Goal: Obtain resource: Download file/media

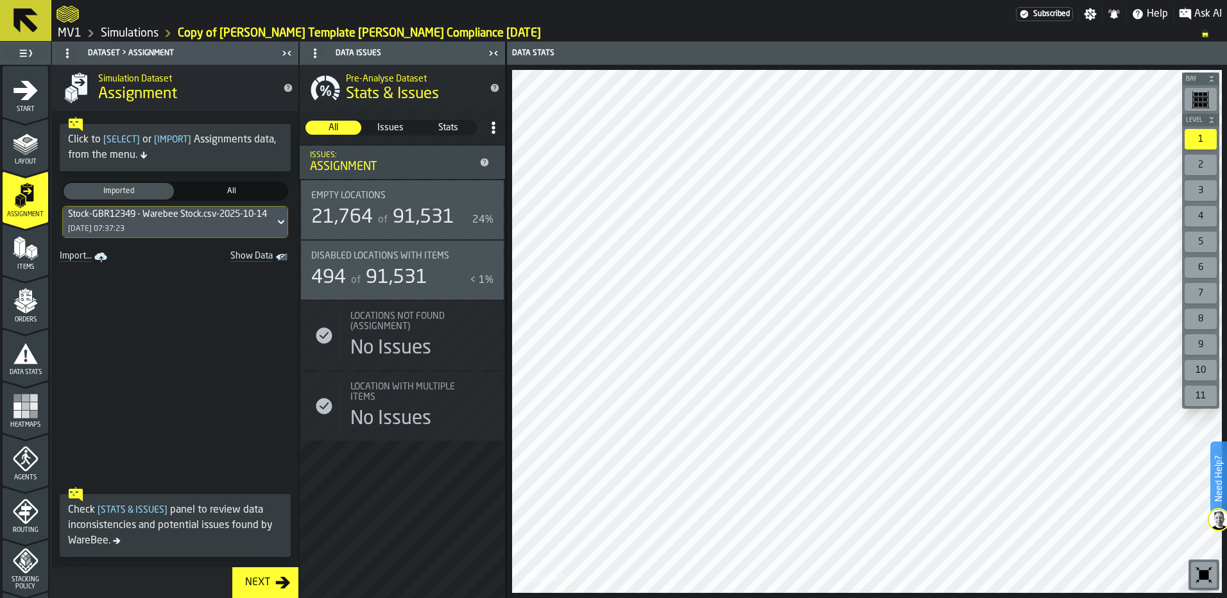
scroll to position [257, 0]
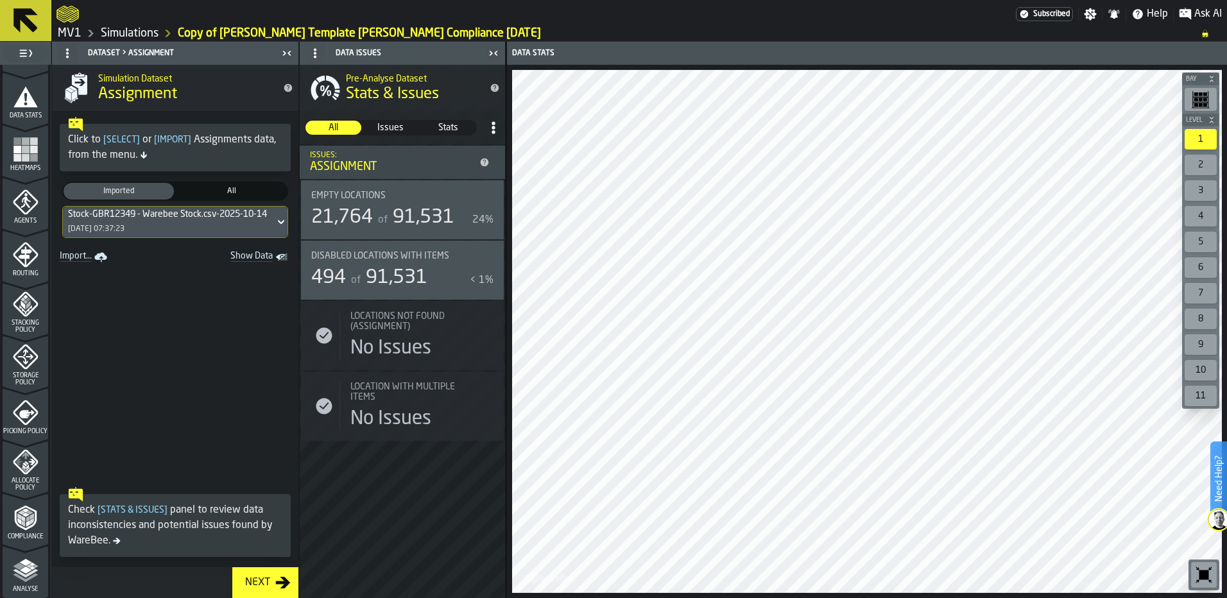
drag, startPoint x: 31, startPoint y: 546, endPoint x: 31, endPoint y: 538, distance: 7.7
click at [32, 545] on icon "menu Compliance" at bounding box center [26, 545] width 46 height 12
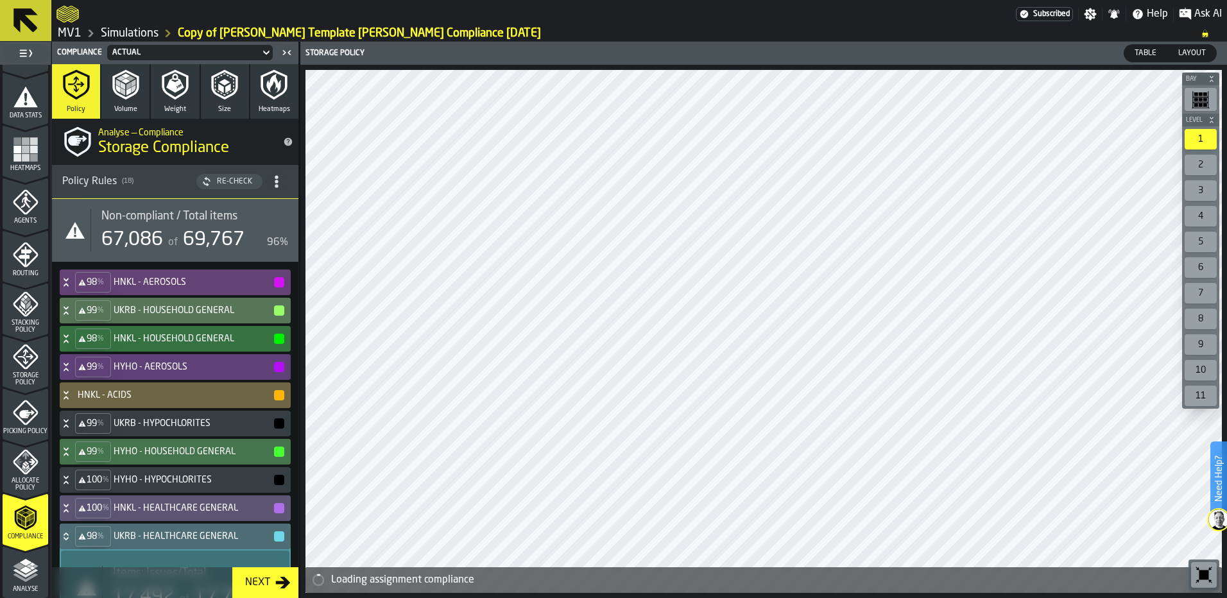
click at [130, 30] on link "Simulations" at bounding box center [130, 33] width 58 height 14
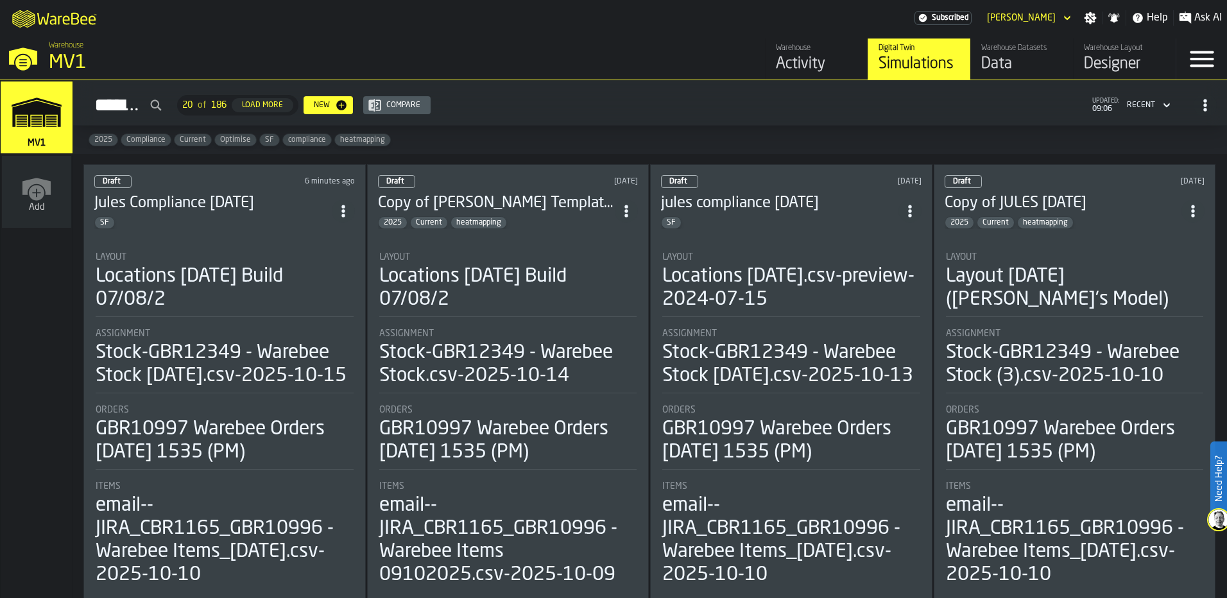
click at [182, 233] on div "Draft 6 minutes ago [PERSON_NAME] Compliance [DATE] SF Layout Locations [DATE] …" at bounding box center [224, 382] width 282 height 436
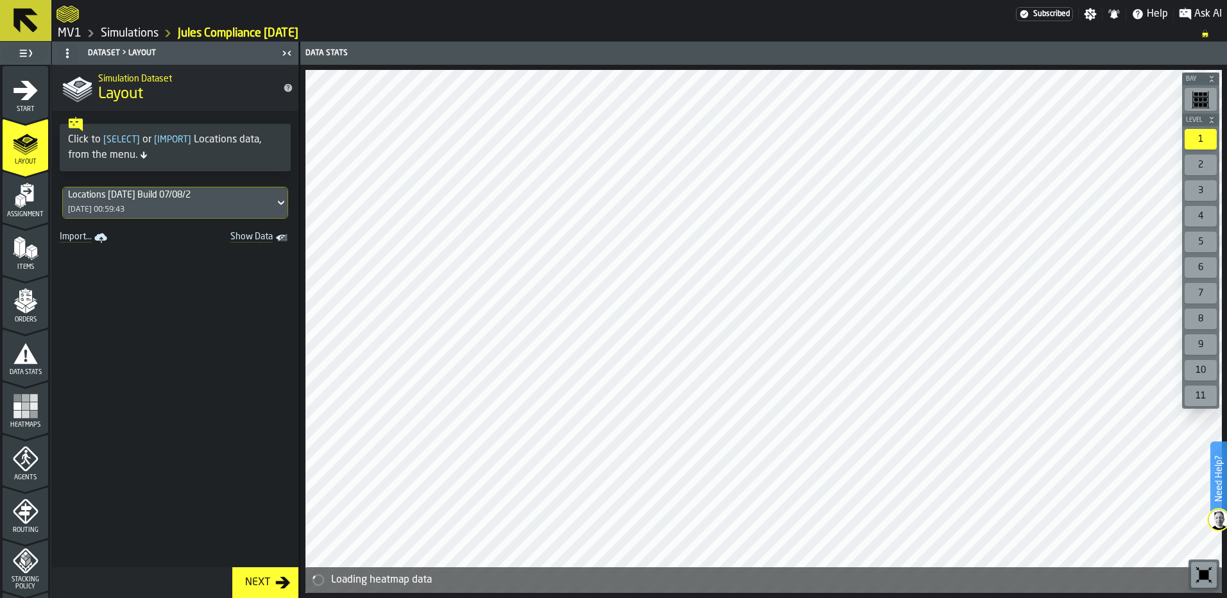
click at [275, 197] on icon at bounding box center [281, 202] width 13 height 15
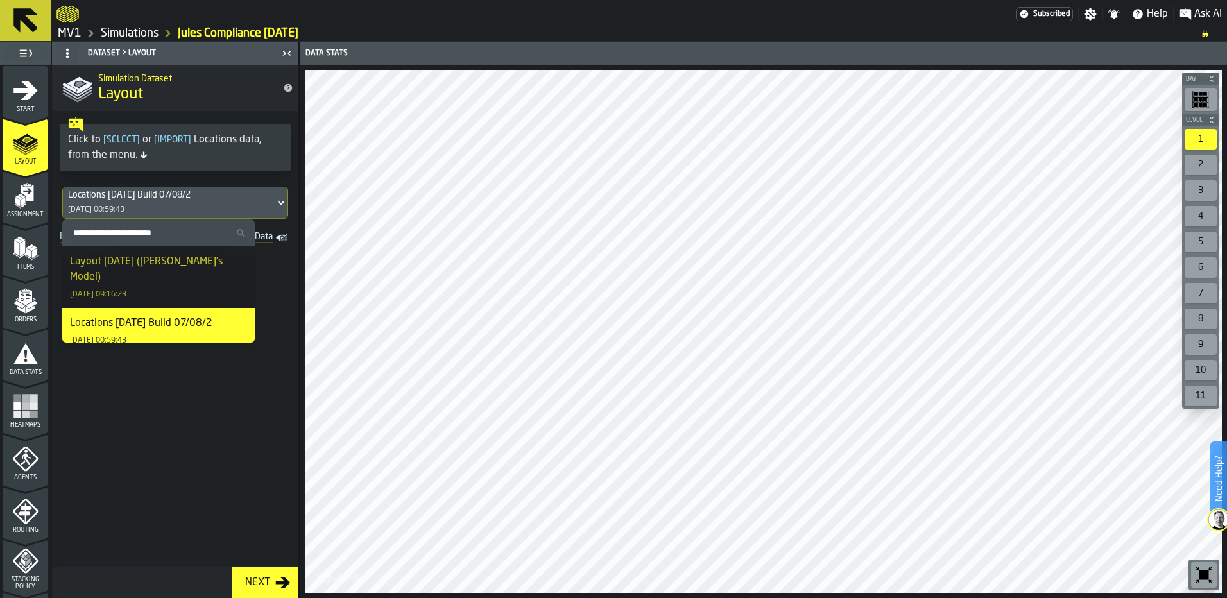
click at [198, 452] on span at bounding box center [175, 407] width 246 height 320
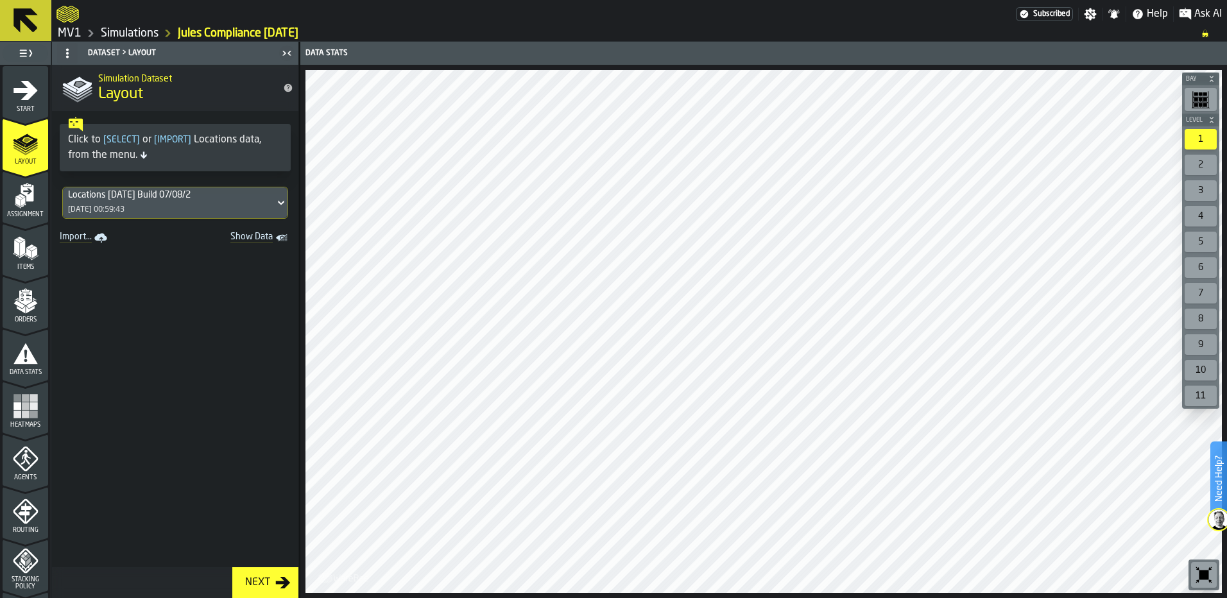
click at [19, 210] on div "Assignment" at bounding box center [26, 200] width 46 height 35
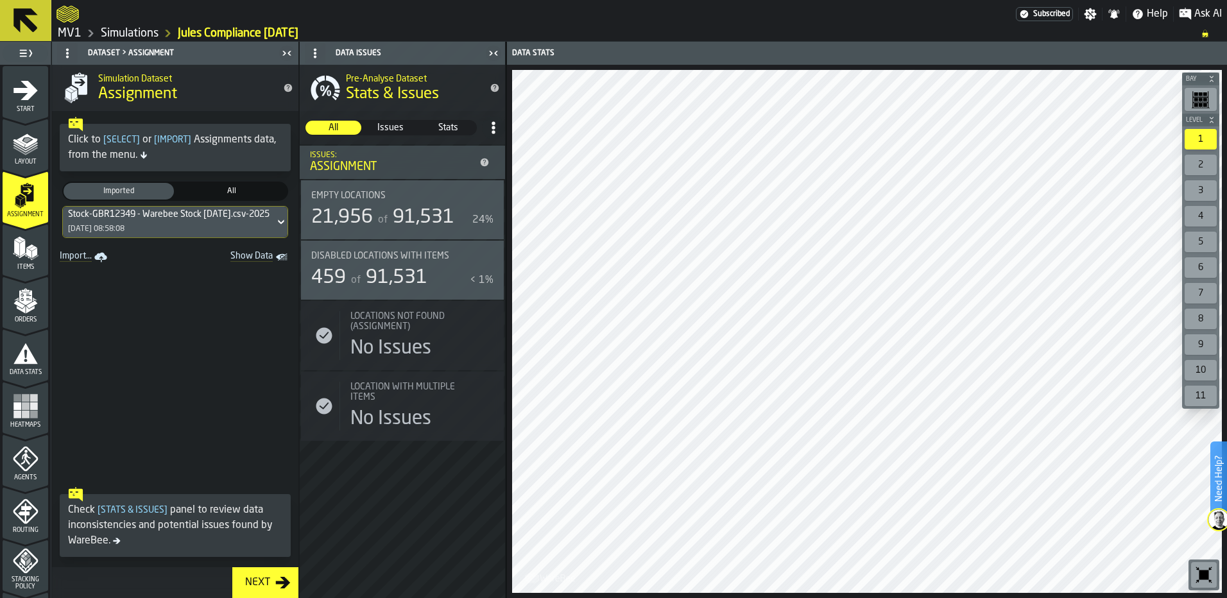
click at [32, 259] on icon "menu Items" at bounding box center [26, 248] width 26 height 26
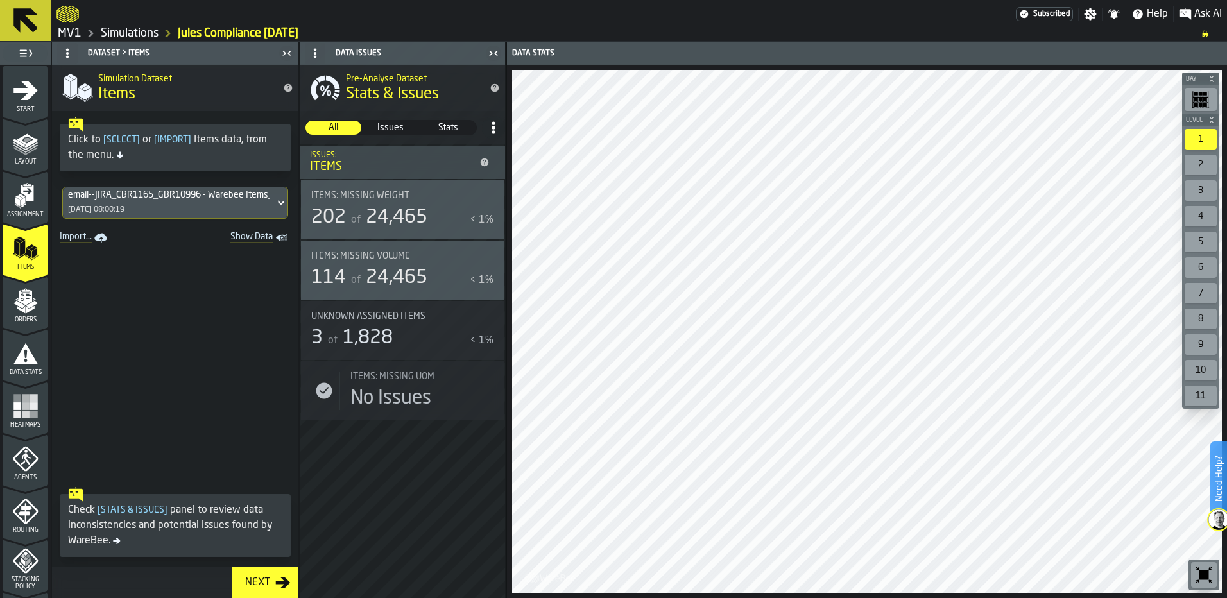
click at [22, 314] on div "Orders" at bounding box center [26, 305] width 46 height 35
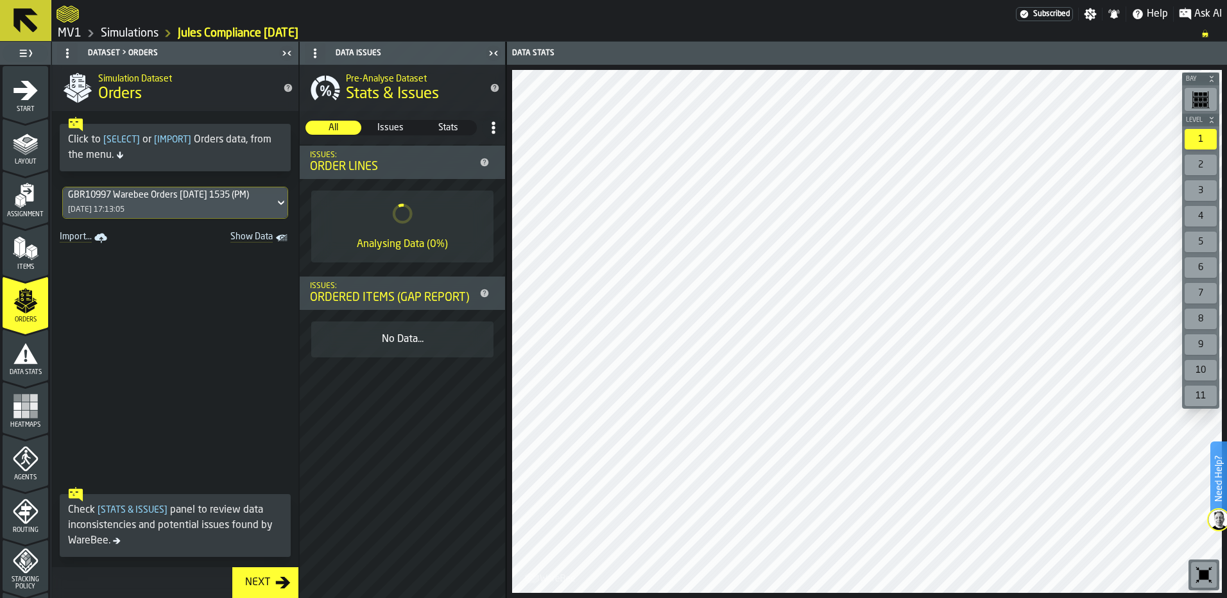
click at [13, 353] on icon "menu Data Stats" at bounding box center [26, 354] width 26 height 26
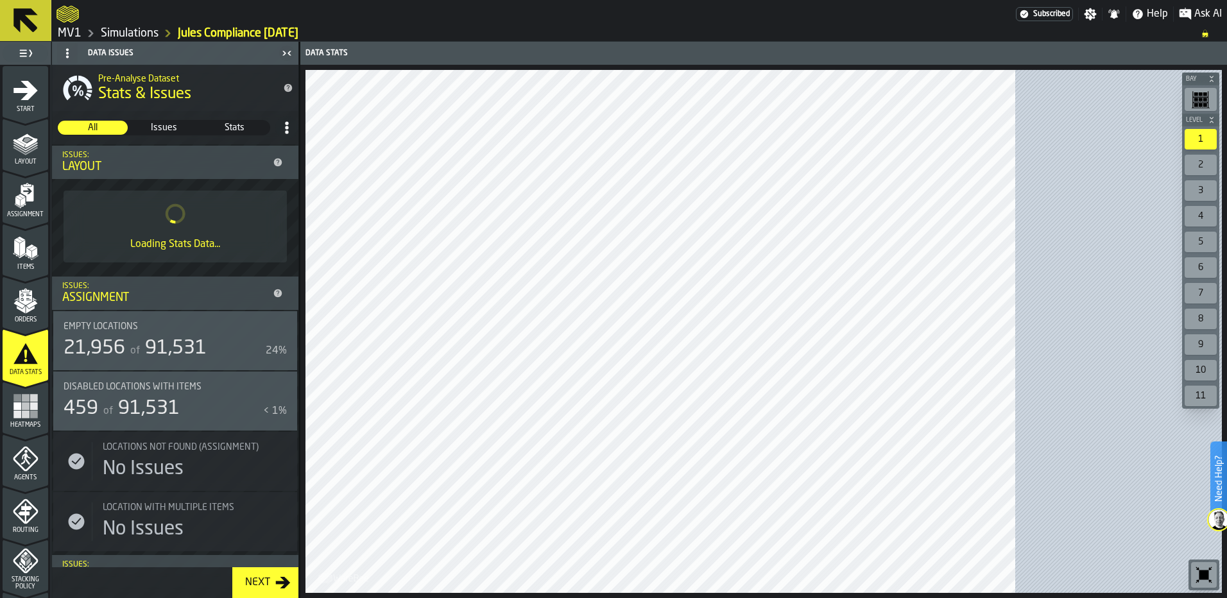
click at [21, 422] on span "Heatmaps" at bounding box center [26, 425] width 46 height 7
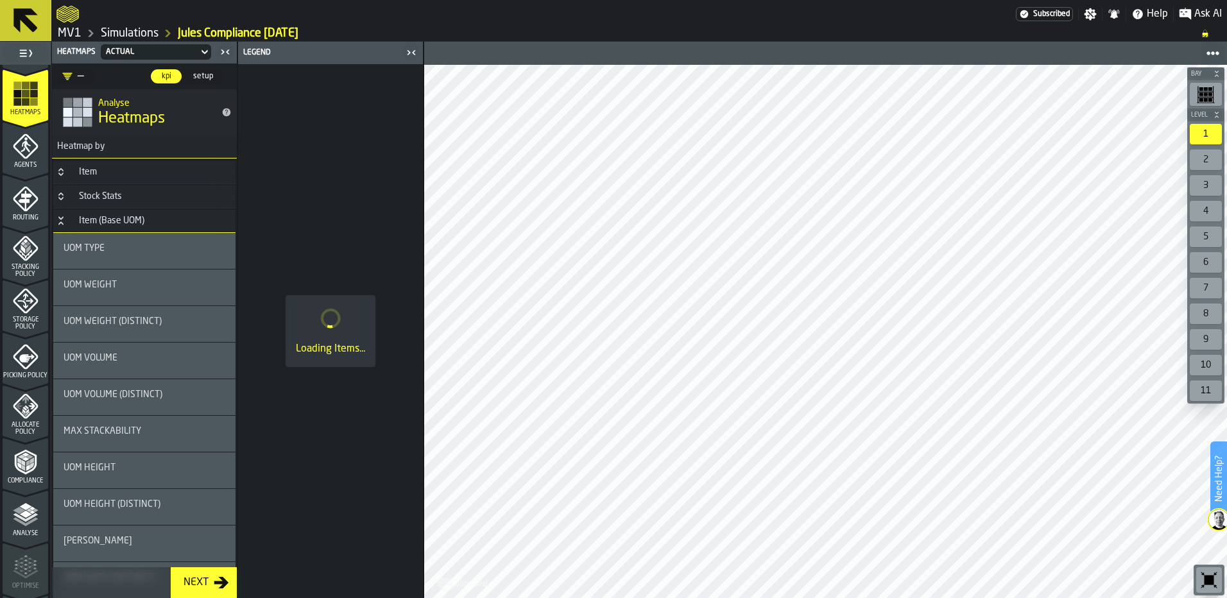
scroll to position [385, 0]
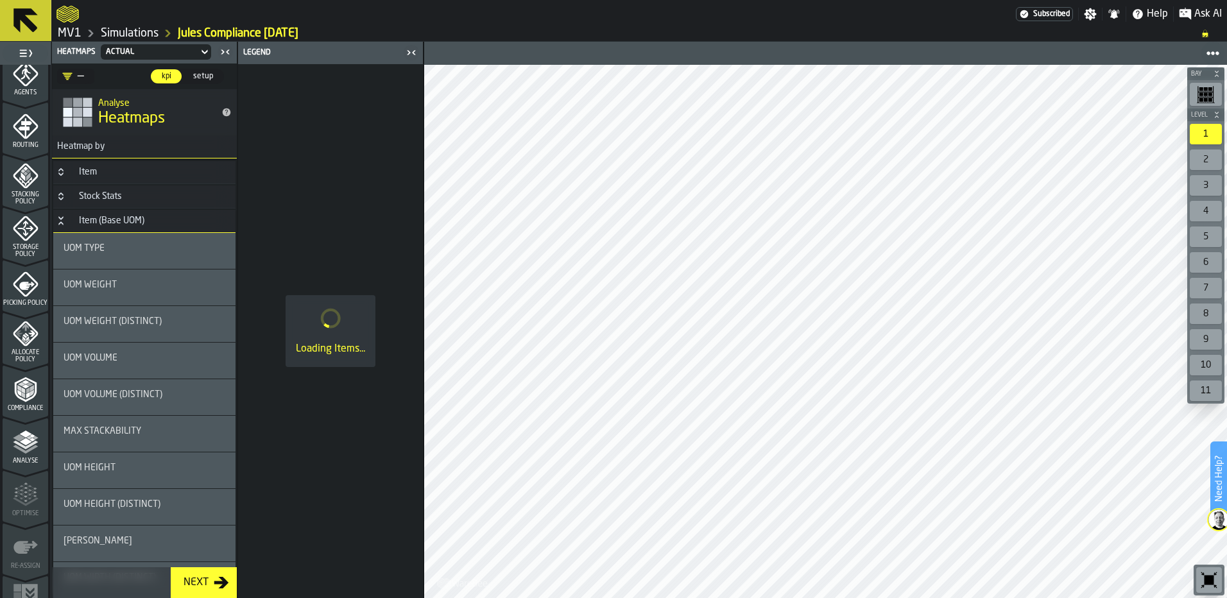
click at [22, 403] on div "Compliance" at bounding box center [26, 394] width 46 height 35
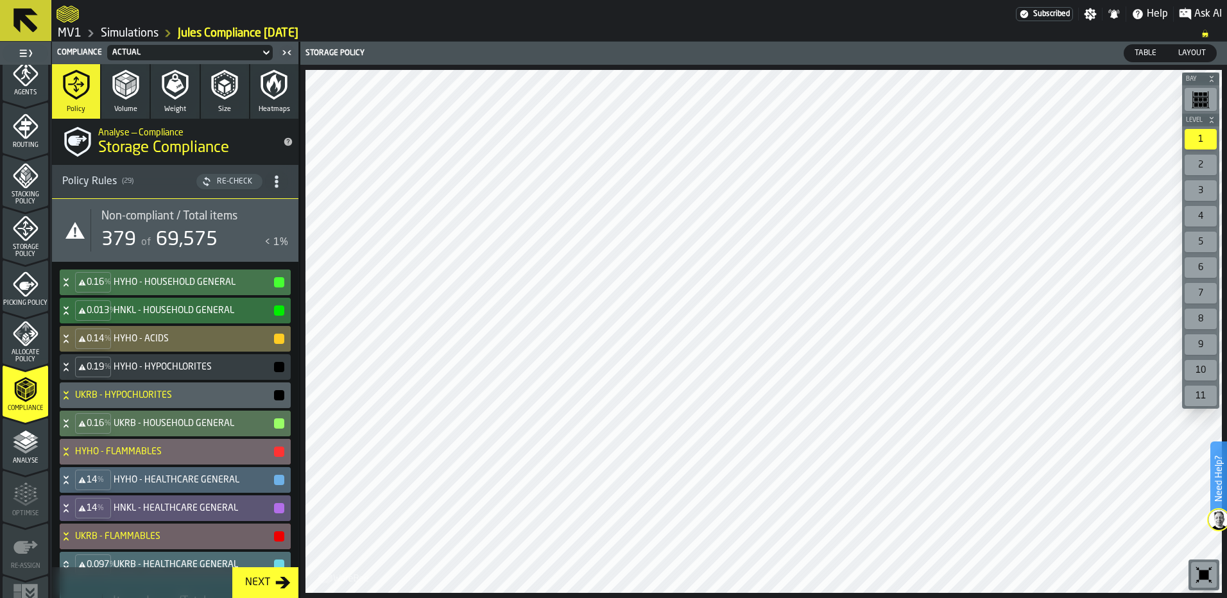
click at [114, 230] on div "379" at bounding box center [118, 239] width 35 height 23
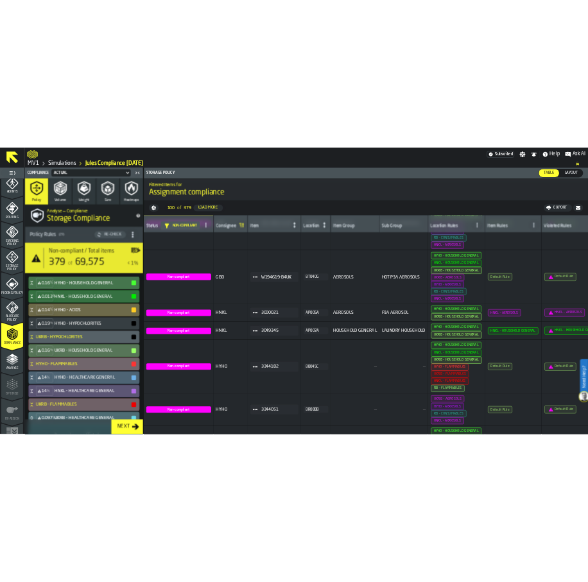
scroll to position [7185, 0]
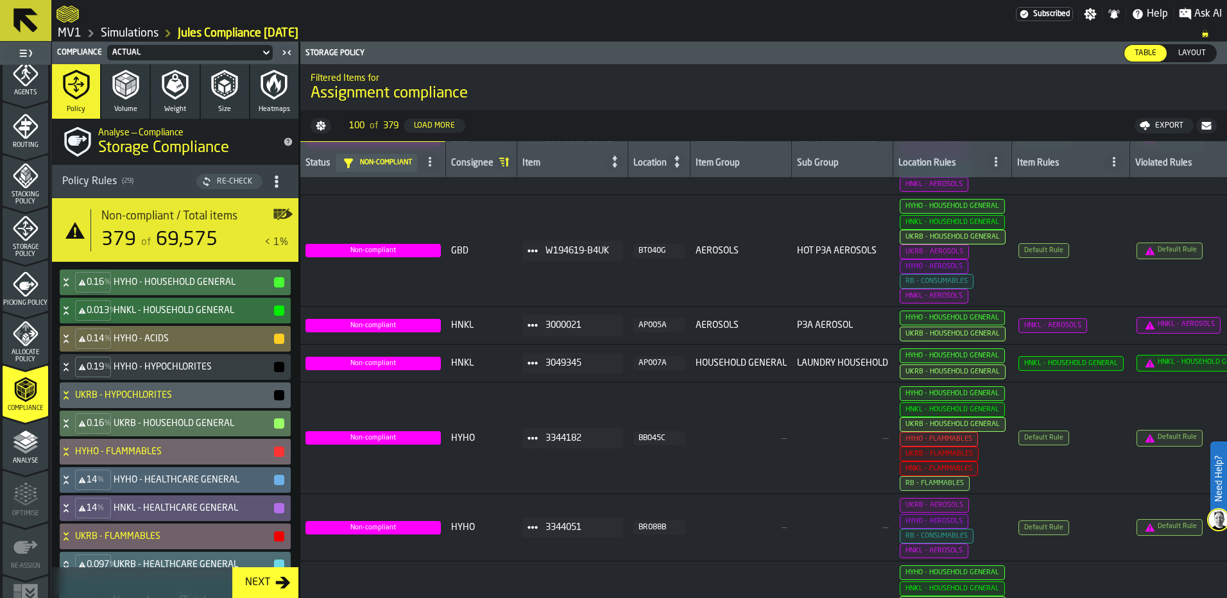
drag, startPoint x: 476, startPoint y: 158, endPoint x: 465, endPoint y: 163, distance: 11.8
click at [465, 163] on div "Consignee" at bounding box center [472, 164] width 42 height 13
click at [477, 158] on div "Consignee" at bounding box center [472, 164] width 42 height 13
click at [502, 155] on icon at bounding box center [504, 162] width 18 height 18
click at [488, 158] on div "Consignee" at bounding box center [472, 164] width 42 height 13
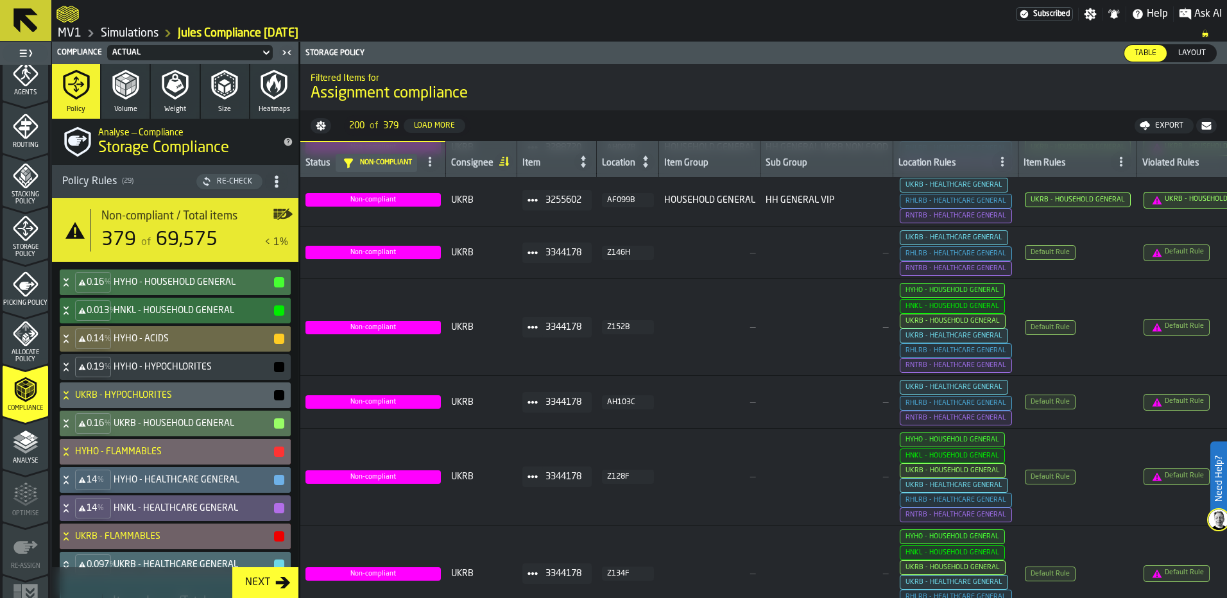
drag, startPoint x: 487, startPoint y: 158, endPoint x: 464, endPoint y: 160, distance: 23.2
click at [460, 162] on div "Consignee" at bounding box center [472, 164] width 42 height 13
click at [471, 158] on div "Consignee" at bounding box center [472, 164] width 42 height 13
click at [504, 161] on icon at bounding box center [504, 162] width 18 height 18
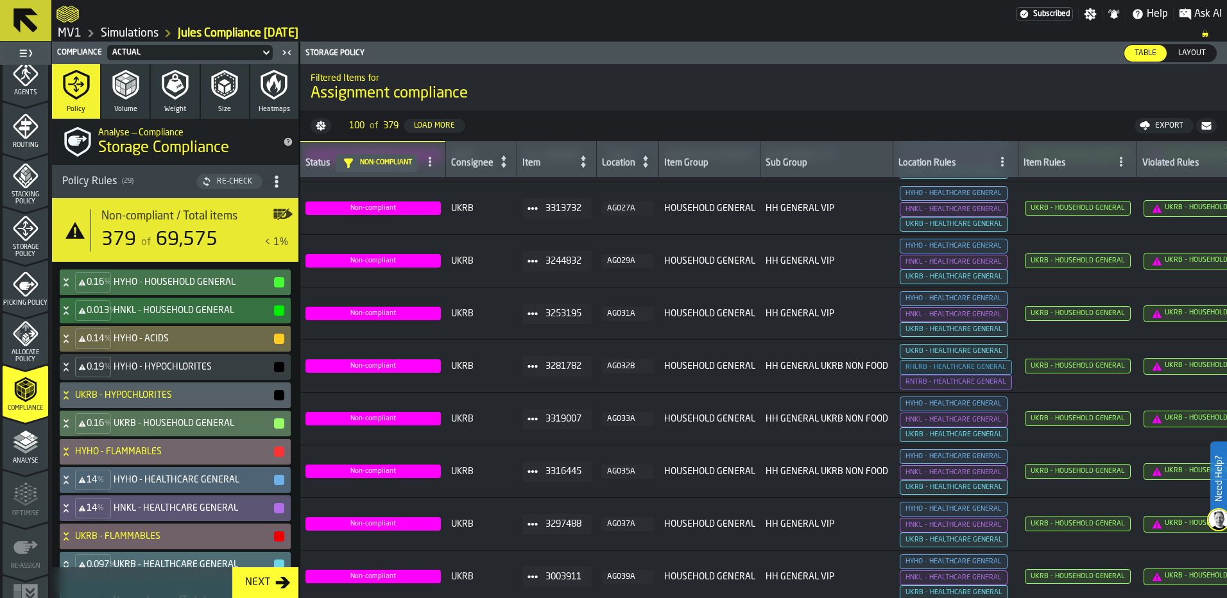
click at [498, 160] on icon at bounding box center [504, 162] width 18 height 18
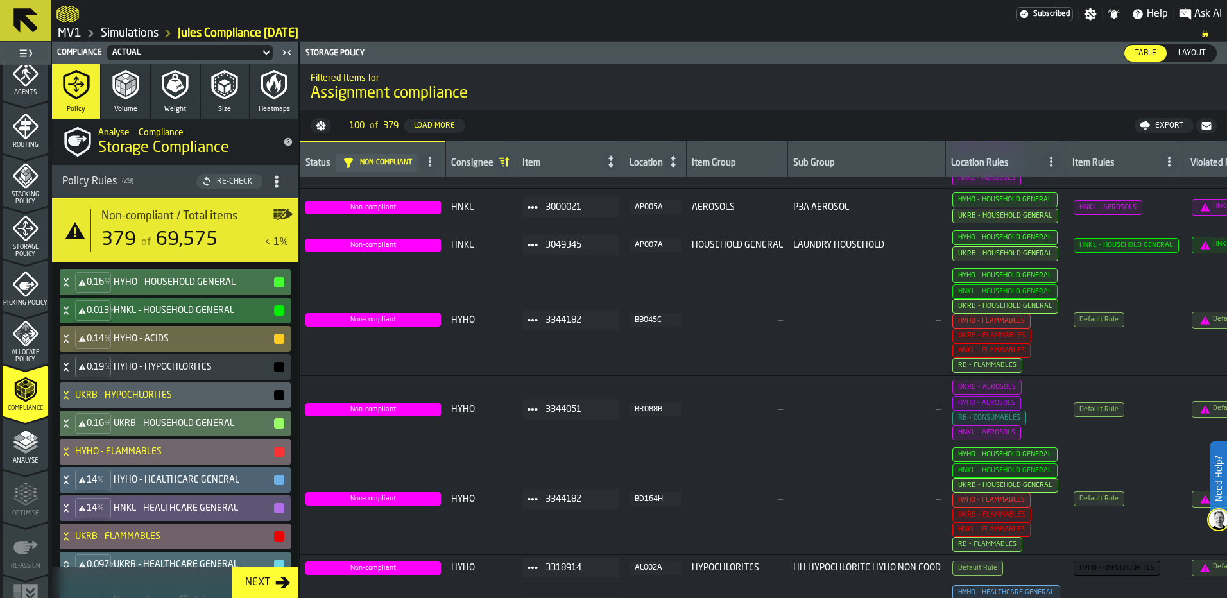
click at [1168, 127] on div "Export" at bounding box center [1169, 125] width 38 height 9
click at [1142, 121] on span "Download (csv)" at bounding box center [1158, 126] width 60 height 10
